Goal: Find specific page/section: Find specific page/section

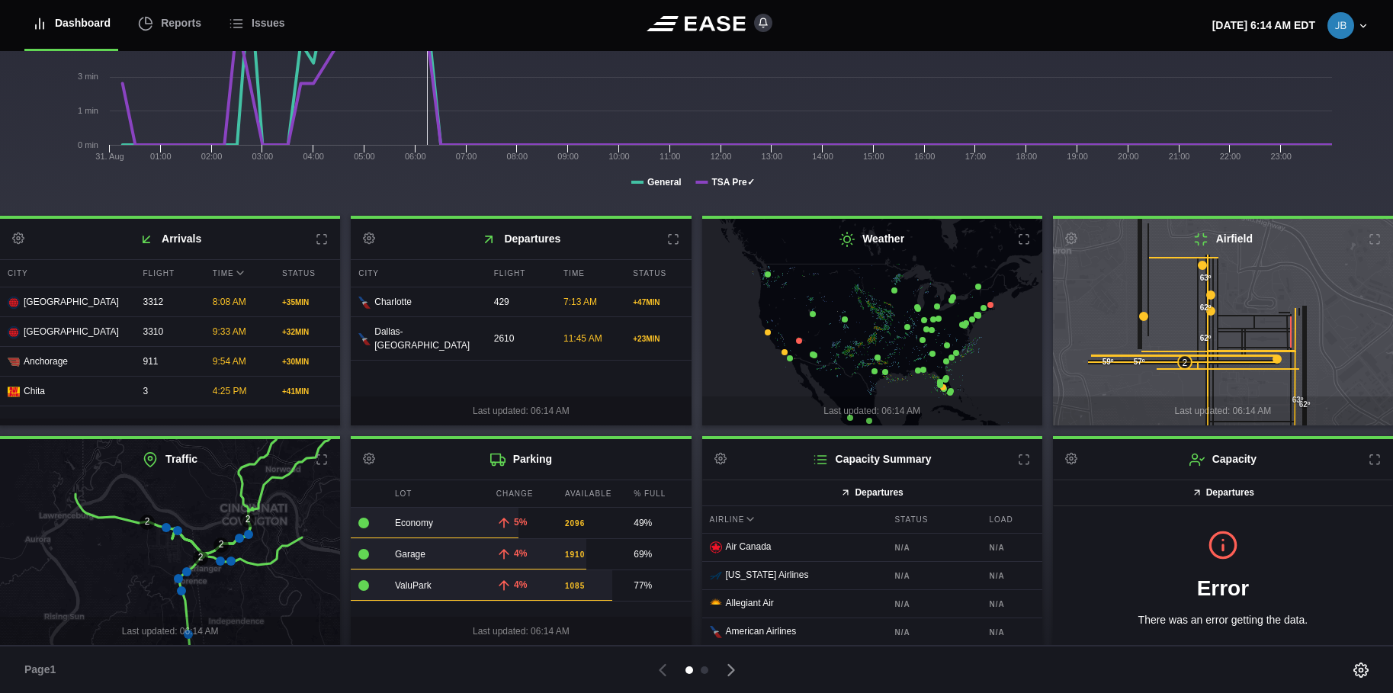
scroll to position [231, 0]
click at [704, 672] on div at bounding box center [705, 670] width 8 height 8
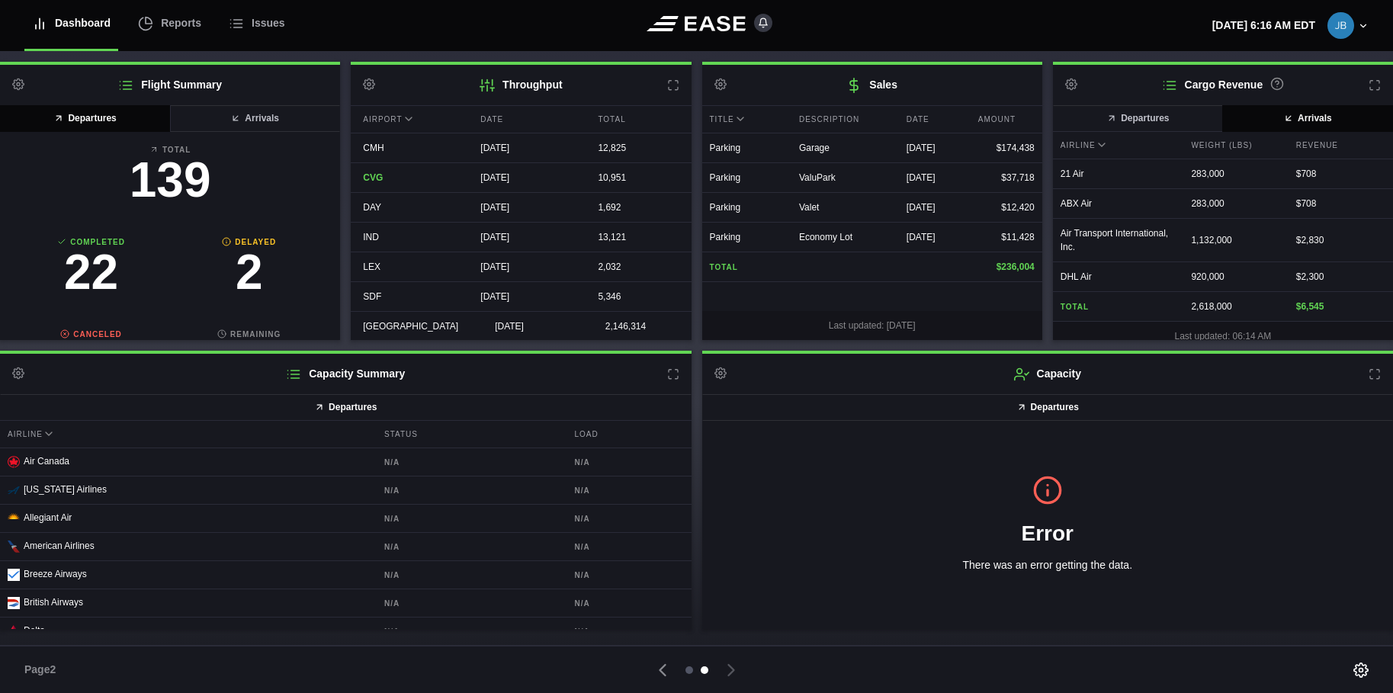
click at [689, 667] on div at bounding box center [689, 670] width 8 height 8
